Goal: Use online tool/utility: Utilize a website feature to perform a specific function

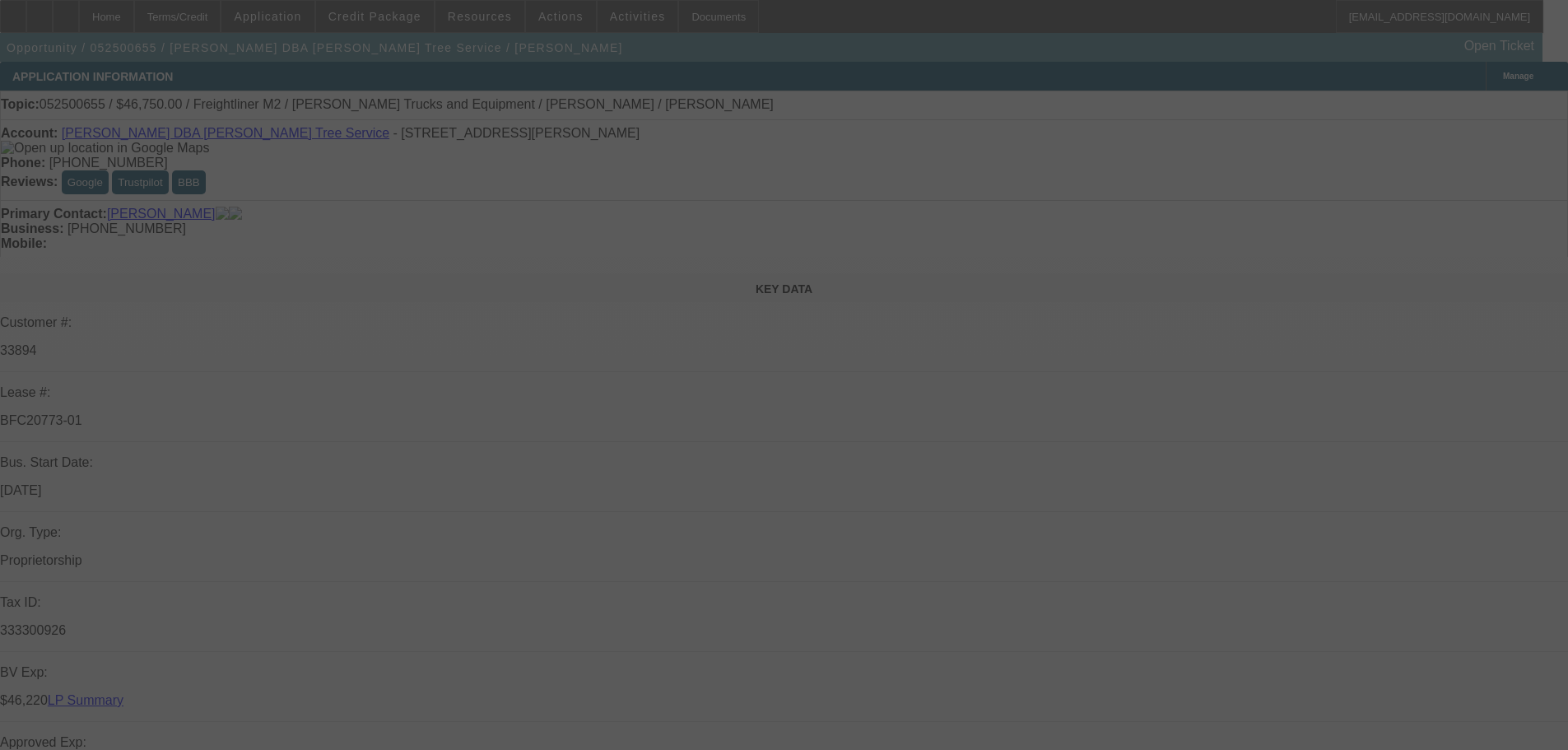
select select "0"
select select "2"
select select "0"
select select "6"
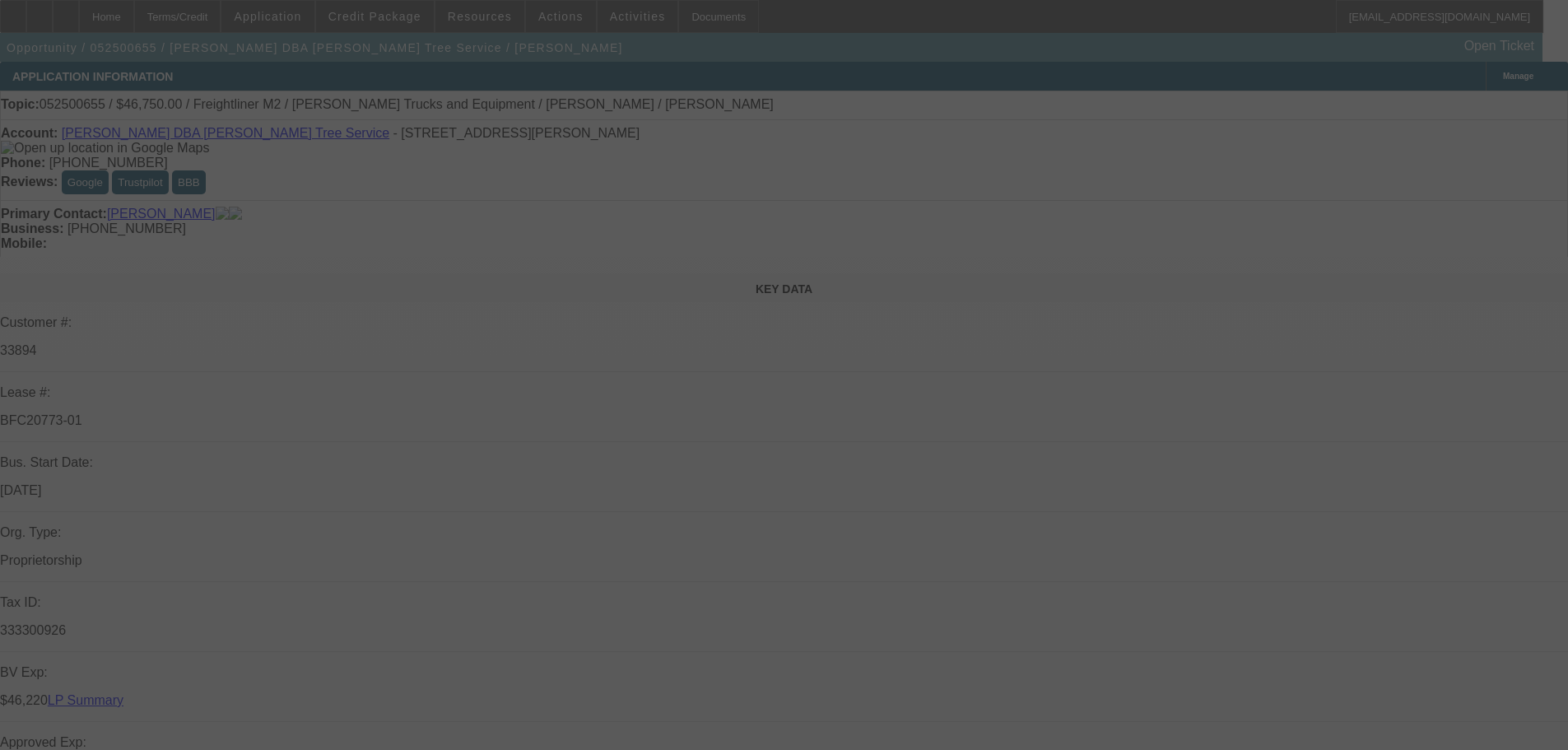
select select "0.15"
select select "2"
select select "0"
select select "6"
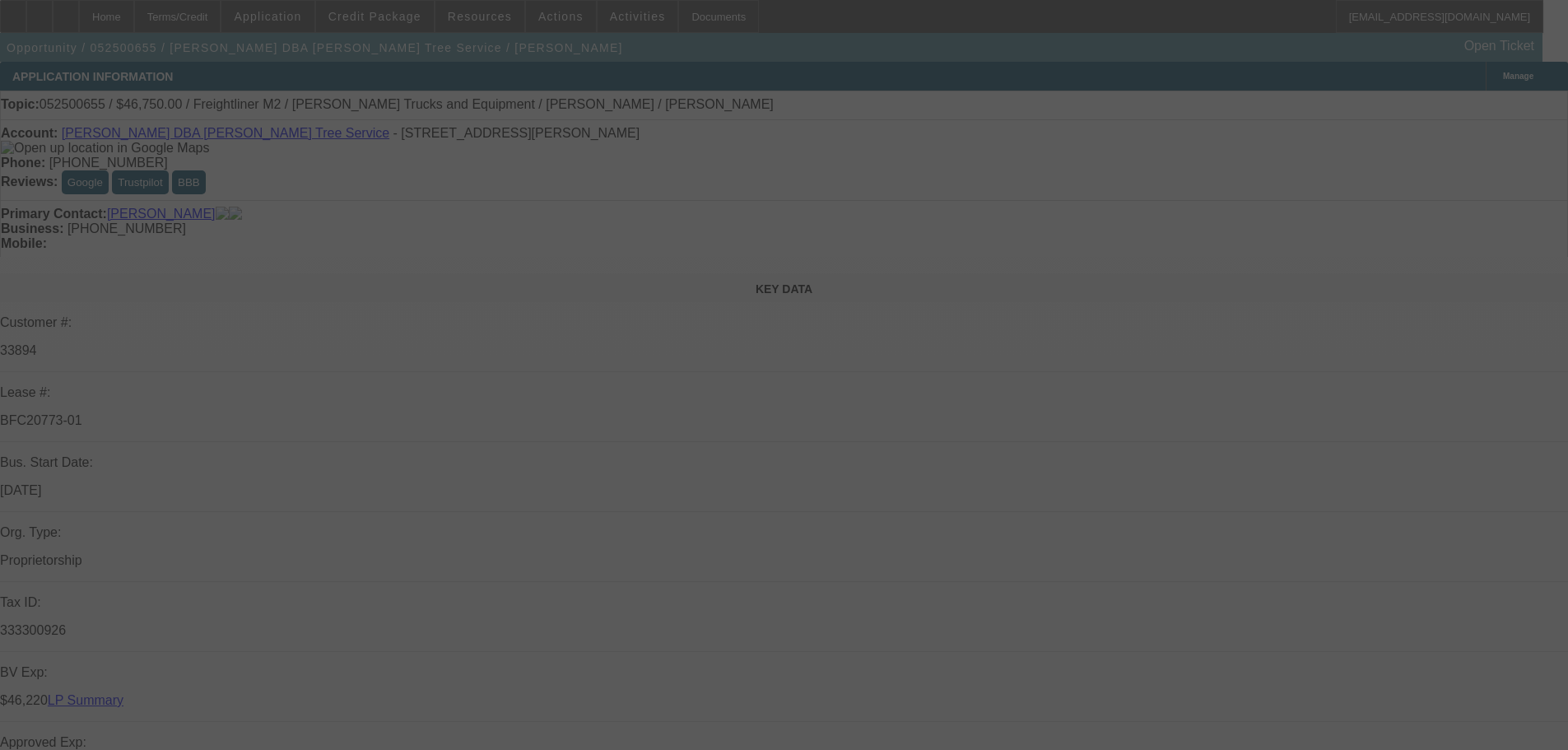
select select "0.15"
select select "2"
select select "0"
select select "6"
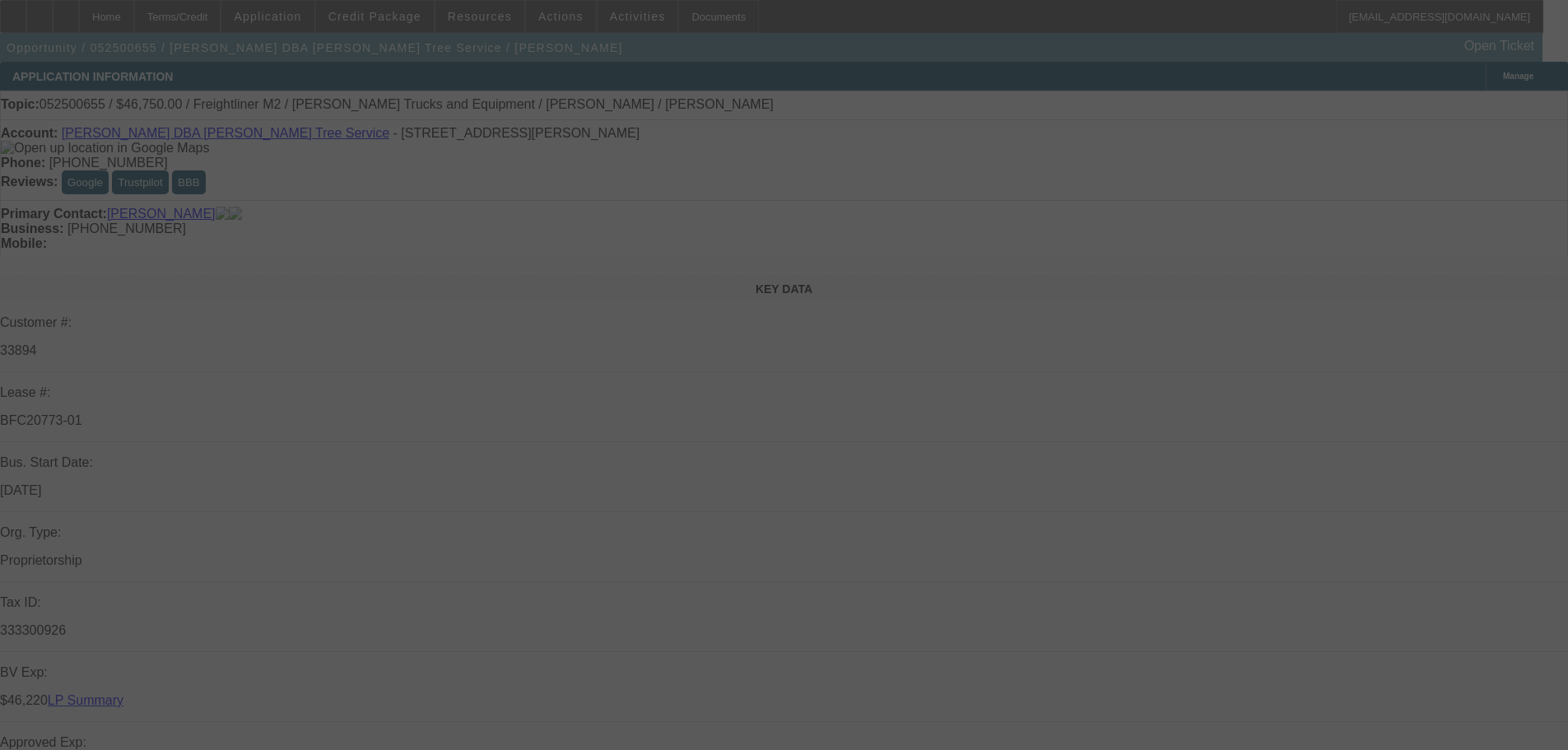
select select "0.15"
select select "2"
select select "0.1"
select select "4"
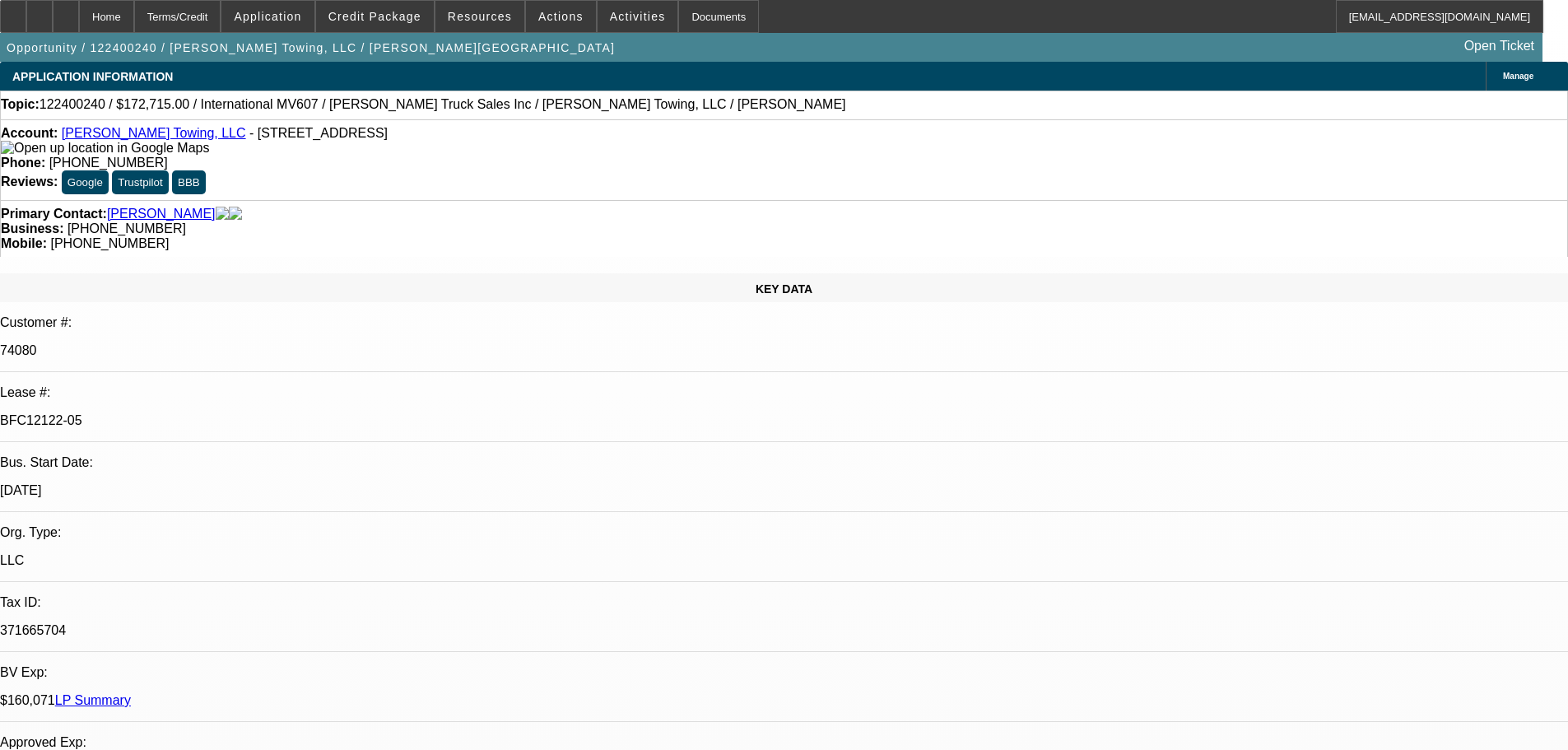
select select "0"
select select "2"
select select "0"
select select "6"
select select "0"
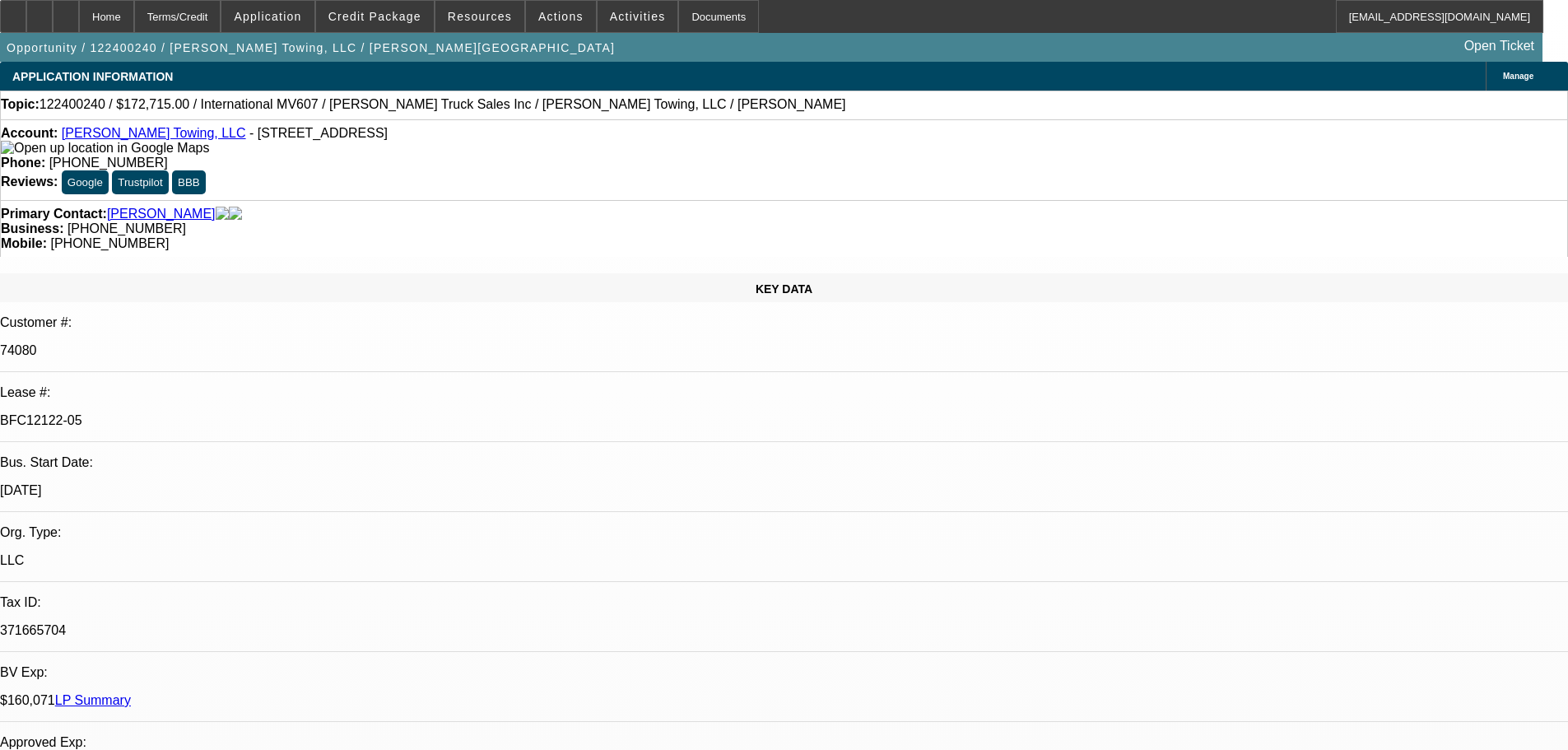
select select "0"
select select "3"
select select "0"
select select "6"
select select "0"
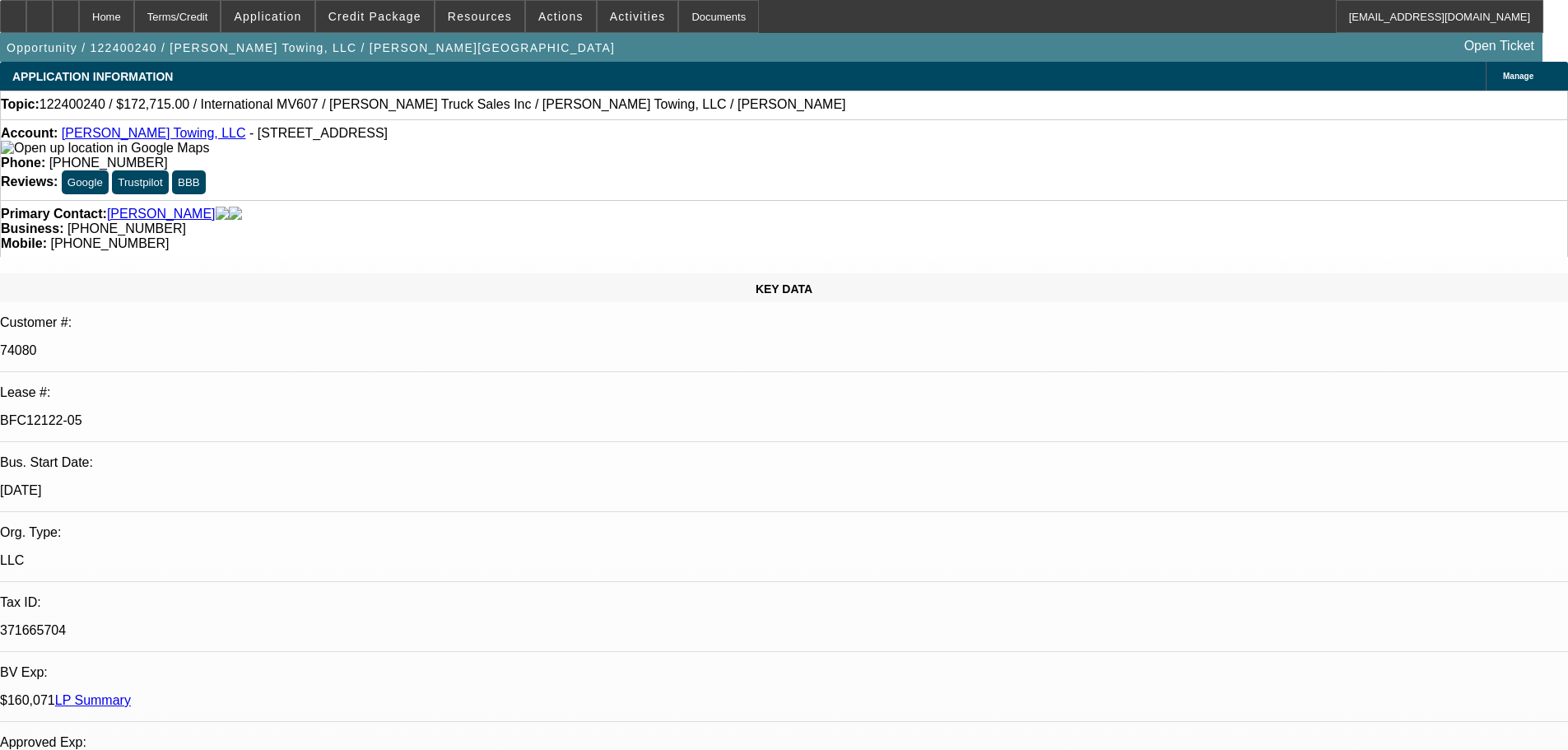
select select "0"
select select "3"
select select "0"
select select "6"
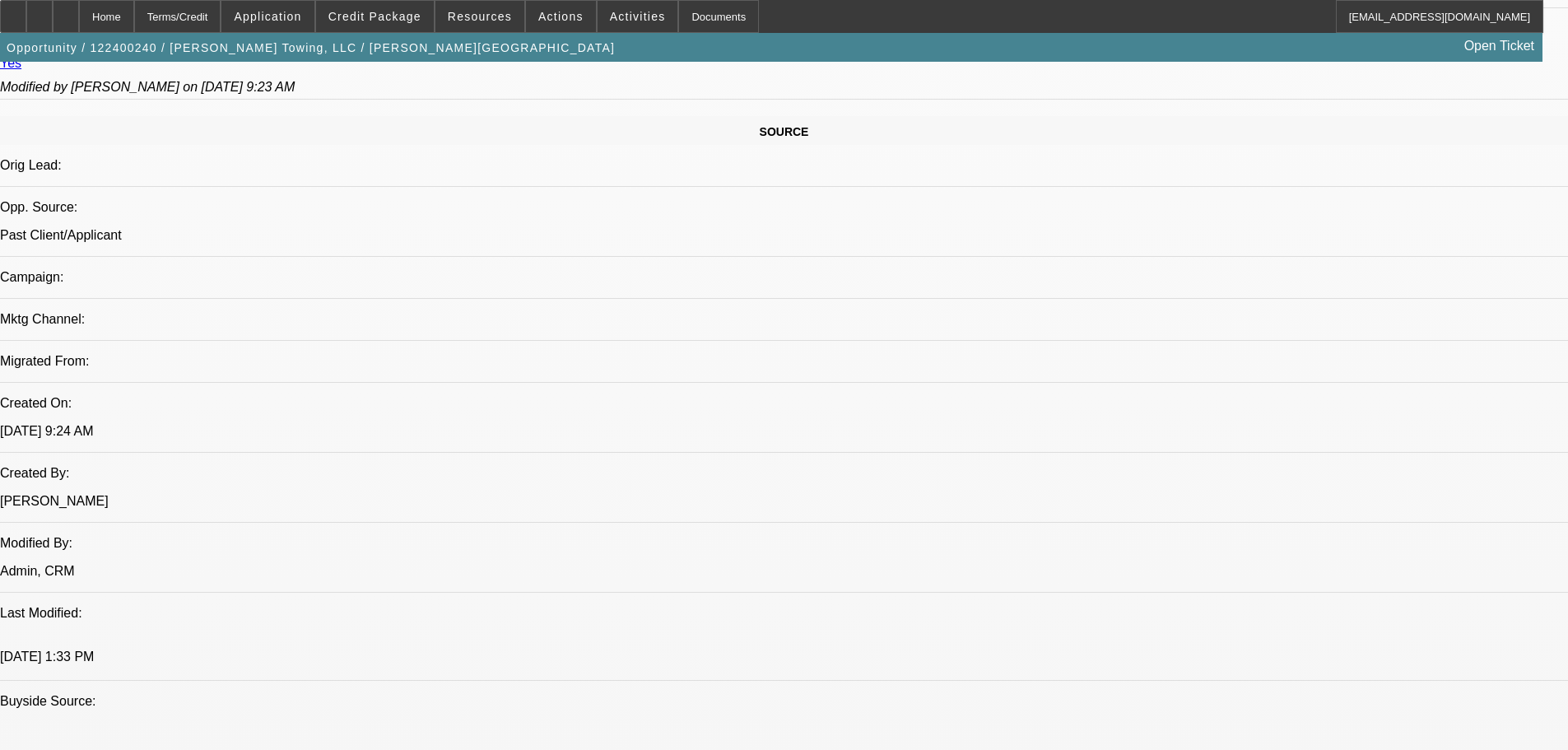
scroll to position [905, 0]
